Goal: Find specific page/section: Find specific page/section

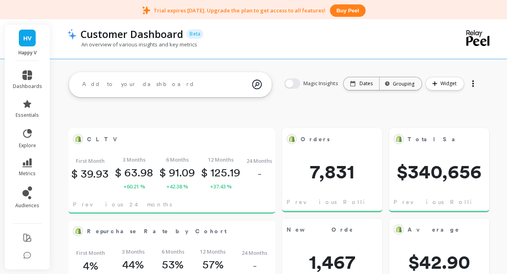
scroll to position [214, 178]
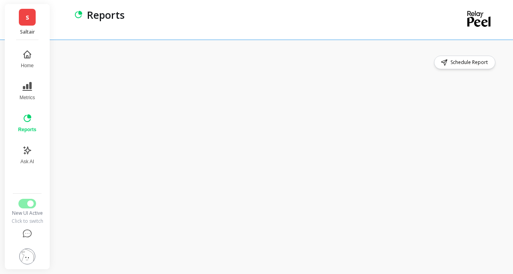
click at [325, 60] on div "Schedule Report" at bounding box center [281, 63] width 429 height 14
click at [34, 121] on button "Reports" at bounding box center [27, 123] width 28 height 29
click at [24, 120] on icon at bounding box center [27, 119] width 10 height 10
